Goal: Transaction & Acquisition: Book appointment/travel/reservation

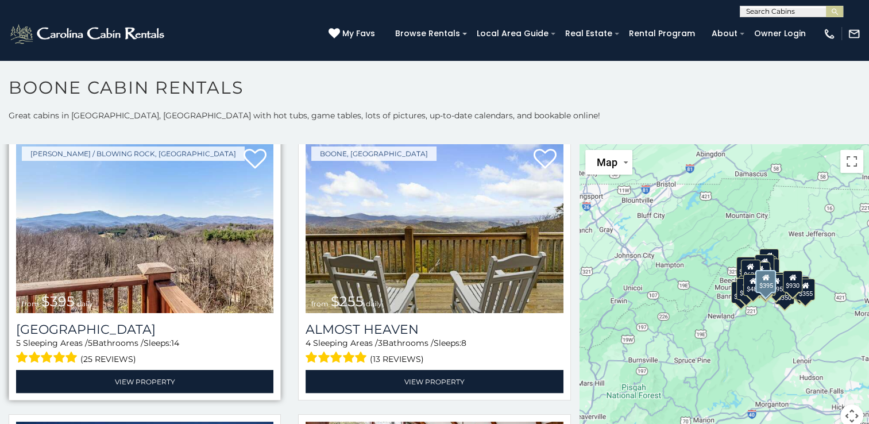
scroll to position [2011, 0]
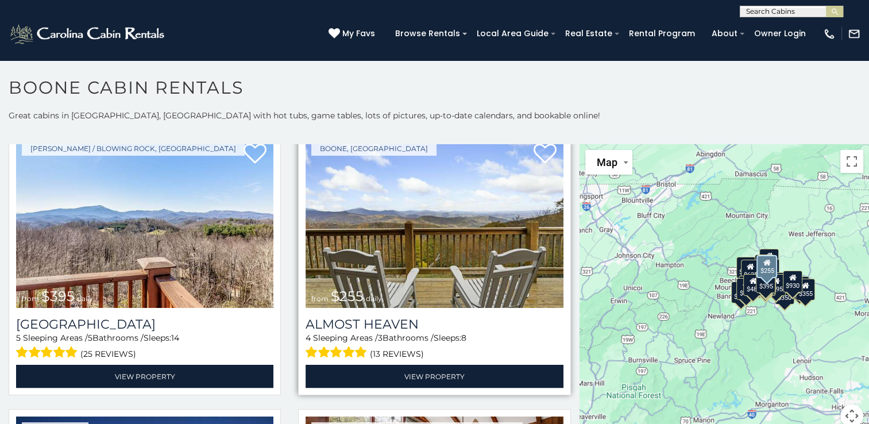
click at [431, 269] on img at bounding box center [434, 222] width 257 height 172
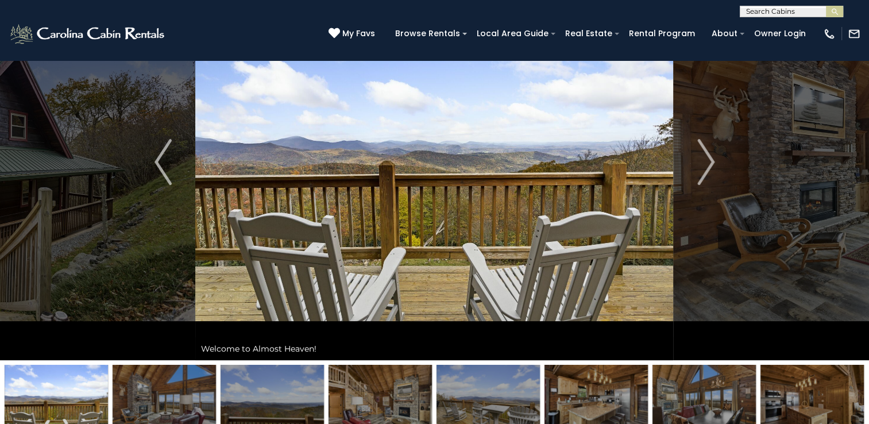
scroll to position [115, 0]
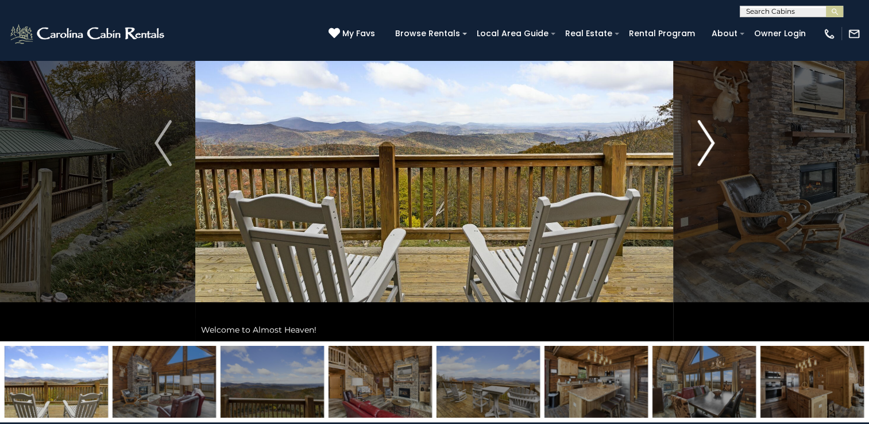
click at [706, 141] on img "Next" at bounding box center [706, 143] width 17 height 46
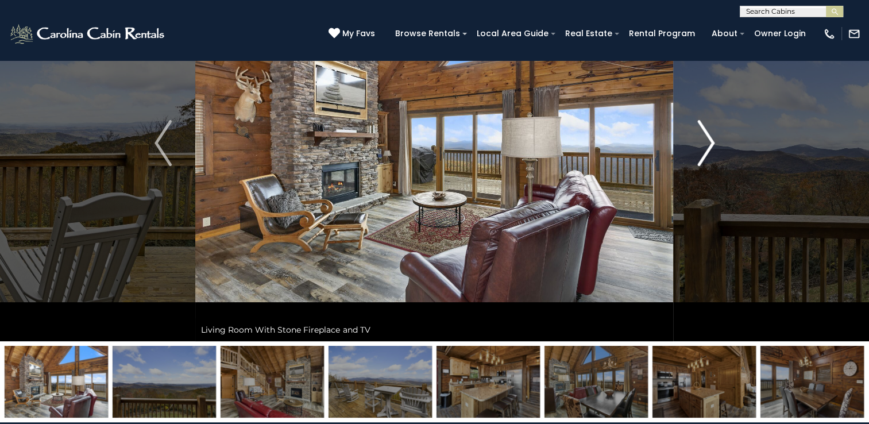
click at [704, 144] on img "Next" at bounding box center [706, 143] width 17 height 46
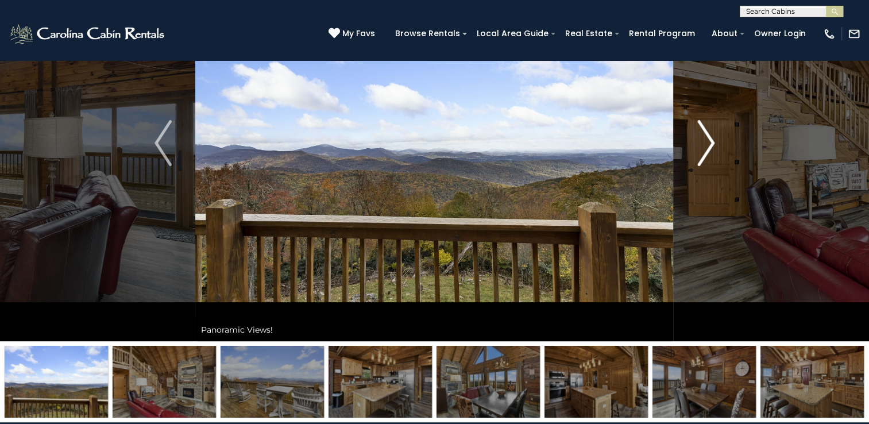
click at [706, 139] on img "Next" at bounding box center [706, 143] width 17 height 46
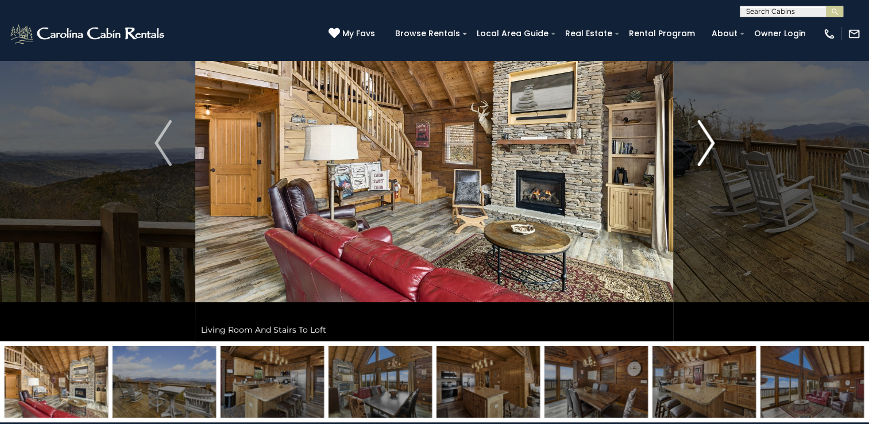
click at [702, 140] on img "Next" at bounding box center [706, 143] width 17 height 46
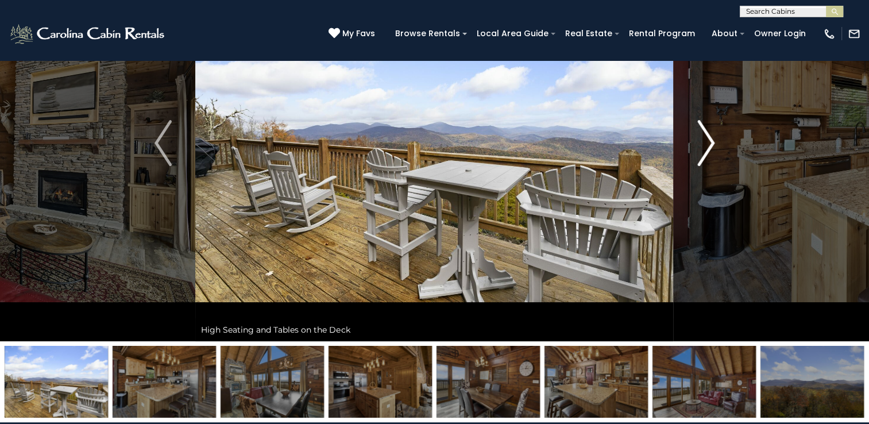
click at [704, 141] on img "Next" at bounding box center [706, 143] width 17 height 46
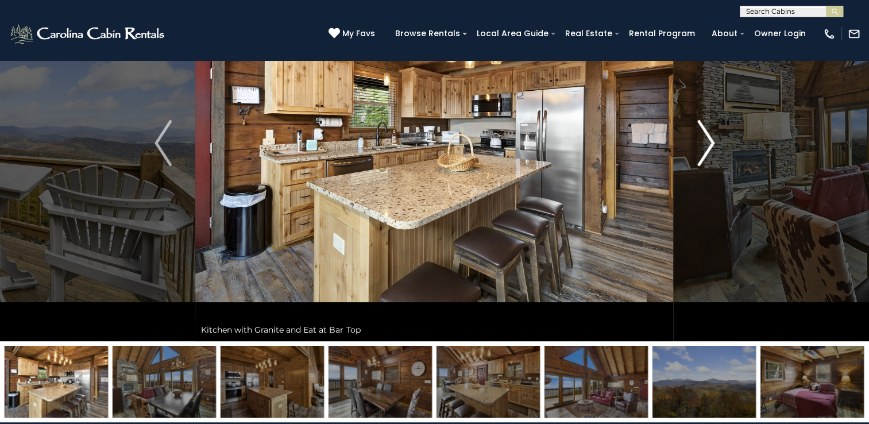
click at [703, 142] on img "Next" at bounding box center [706, 143] width 17 height 46
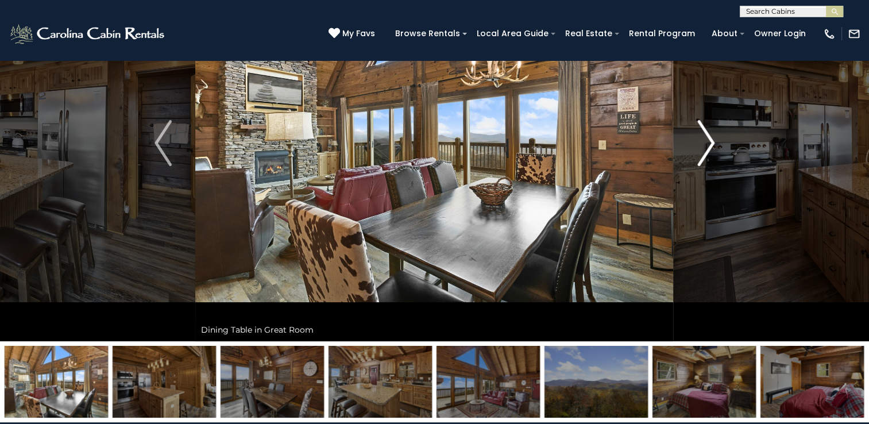
click at [703, 143] on img "Next" at bounding box center [706, 143] width 17 height 46
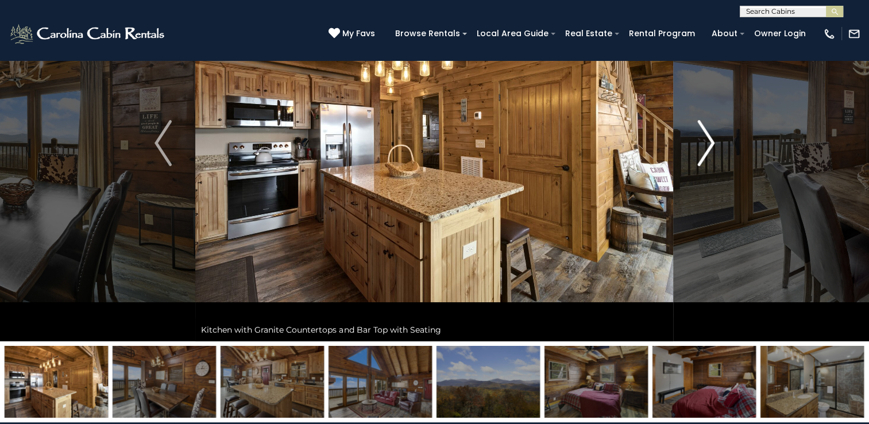
click at [702, 143] on img "Next" at bounding box center [706, 143] width 17 height 46
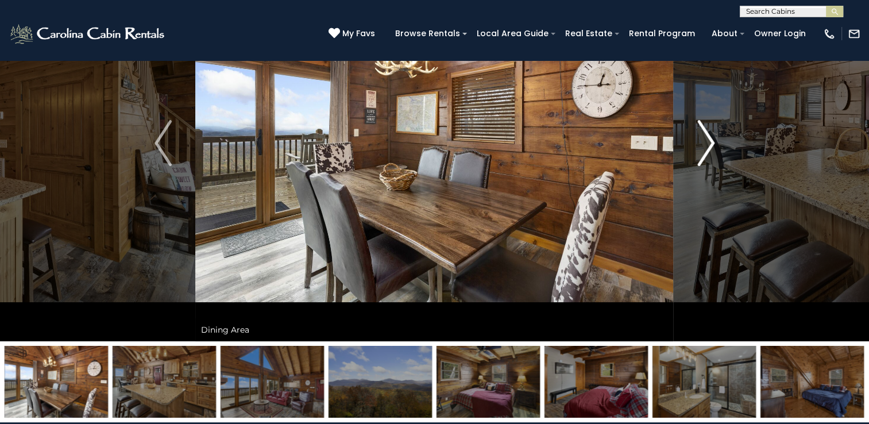
click at [703, 141] on img "Next" at bounding box center [706, 143] width 17 height 46
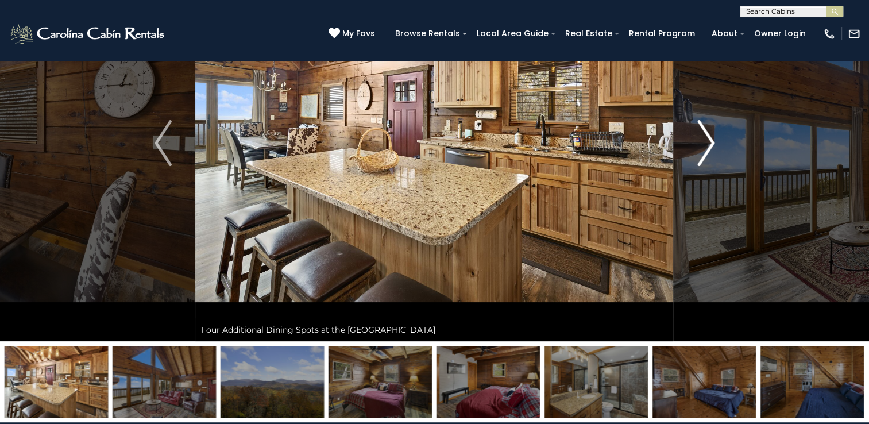
click at [691, 155] on button "Next" at bounding box center [706, 143] width 64 height 396
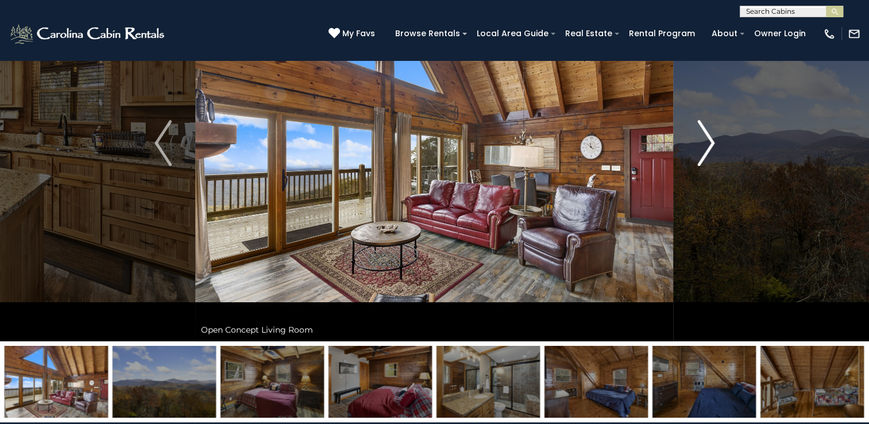
click at [707, 141] on img "Next" at bounding box center [706, 143] width 17 height 46
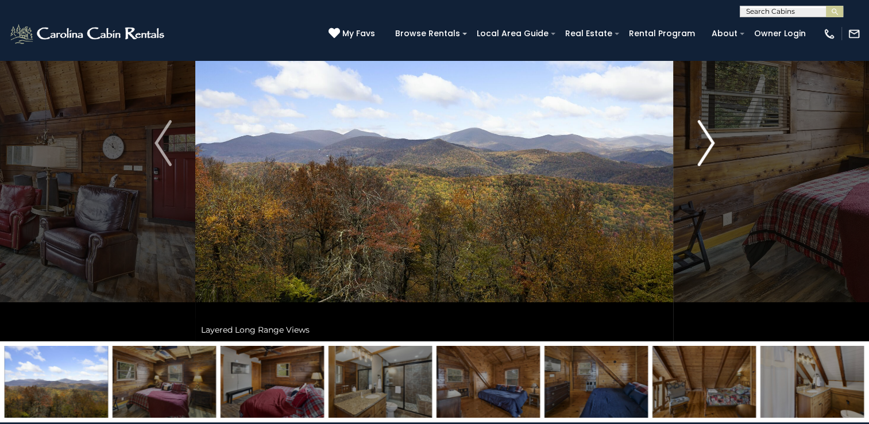
click at [702, 144] on img "Next" at bounding box center [706, 143] width 17 height 46
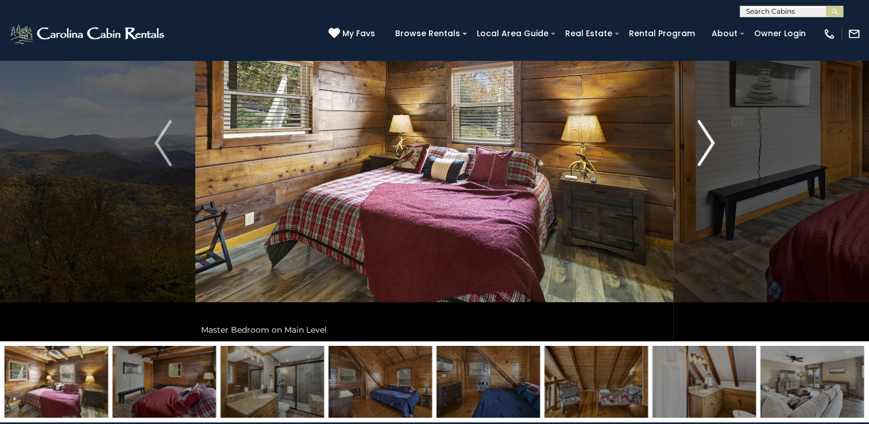
click at [703, 138] on img "Next" at bounding box center [706, 143] width 17 height 46
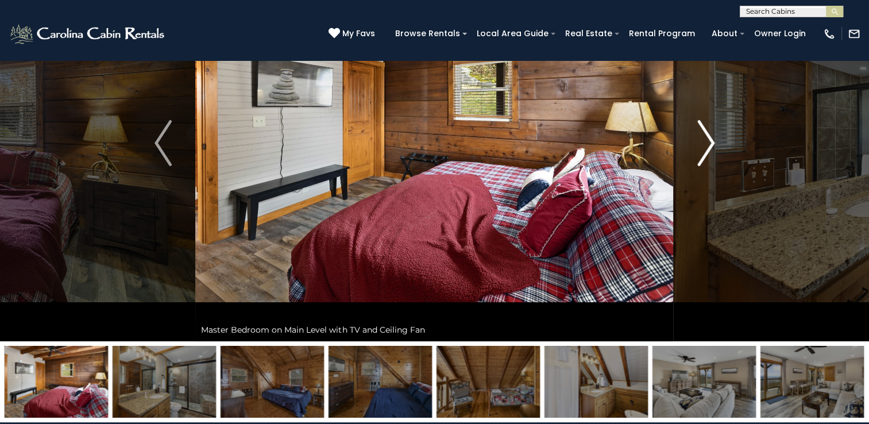
click at [702, 138] on img "Next" at bounding box center [706, 143] width 17 height 46
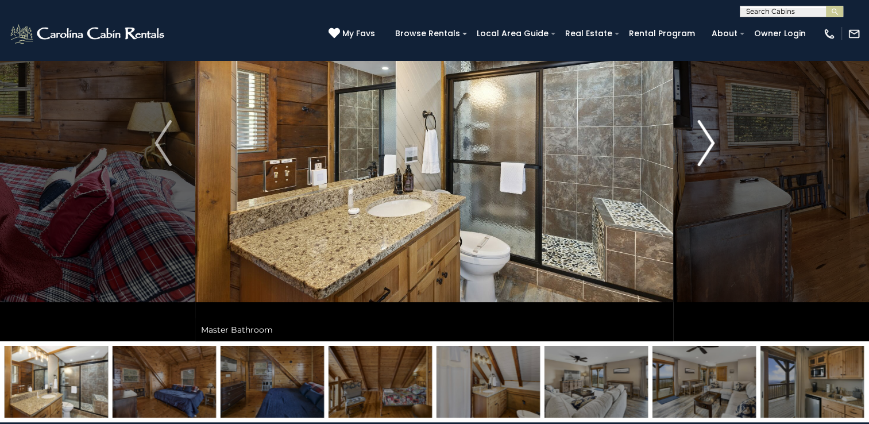
click at [698, 144] on img "Next" at bounding box center [706, 143] width 17 height 46
